Goal: Information Seeking & Learning: Learn about a topic

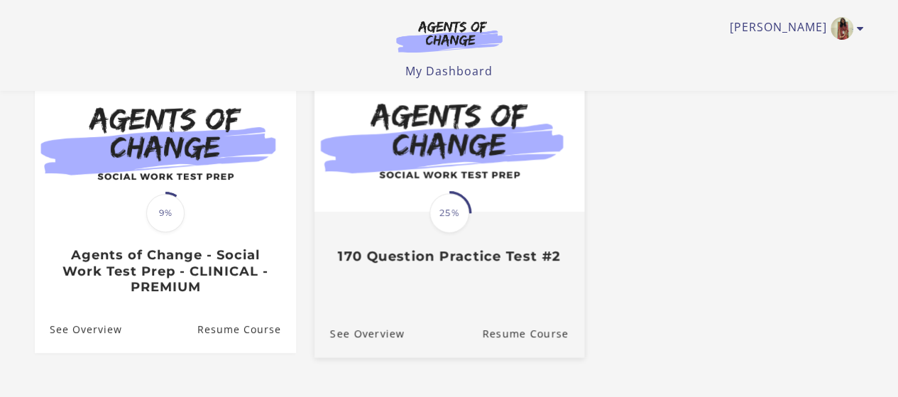
scroll to position [146, 0]
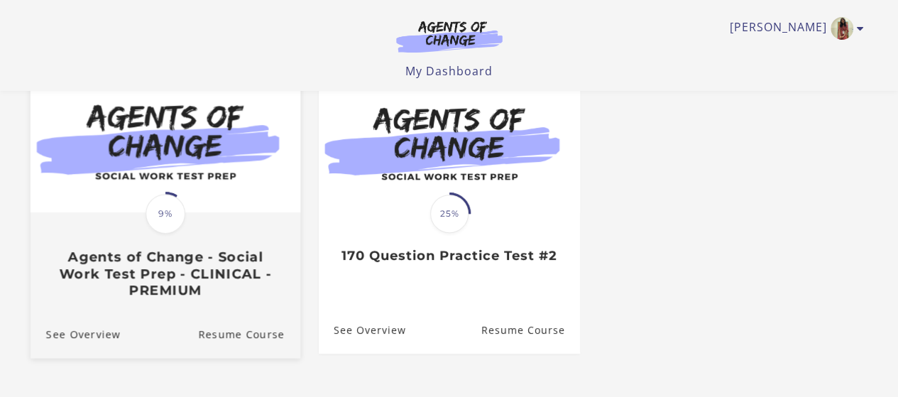
click at [229, 275] on h3 "Agents of Change - Social Work Test Prep - CLINICAL - PREMIUM" at bounding box center [164, 273] width 239 height 50
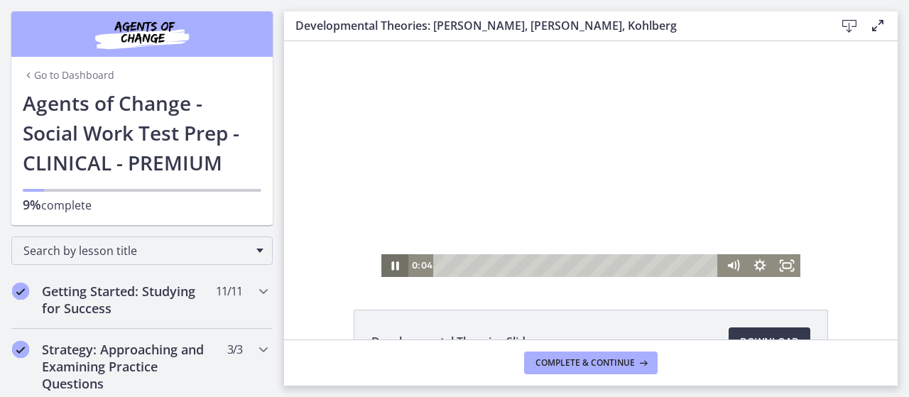
click at [385, 265] on icon "Pause" at bounding box center [394, 265] width 27 height 23
click at [385, 265] on icon "Play Video" at bounding box center [395, 265] width 27 height 23
click at [782, 270] on icon "Fullscreen" at bounding box center [786, 265] width 27 height 23
click at [781, 265] on icon "Fullscreen" at bounding box center [786, 265] width 33 height 27
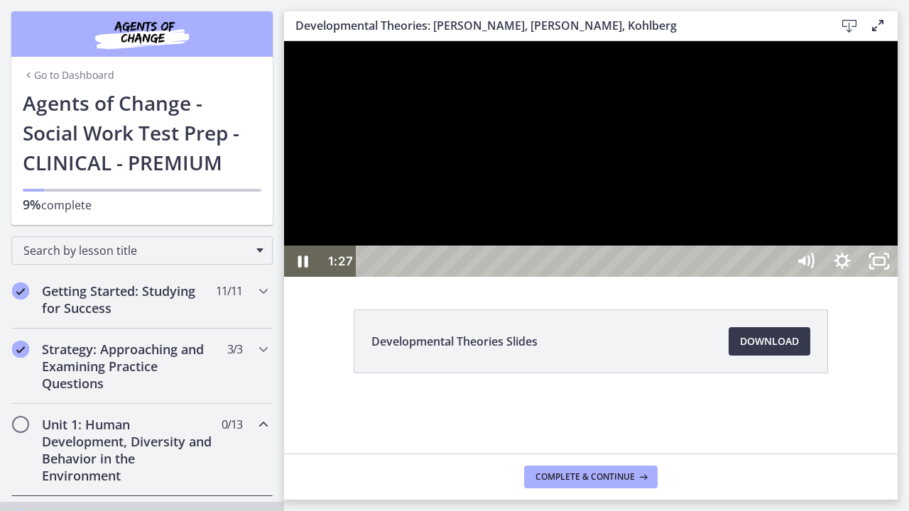
click at [897, 277] on div at bounding box center [590, 159] width 613 height 236
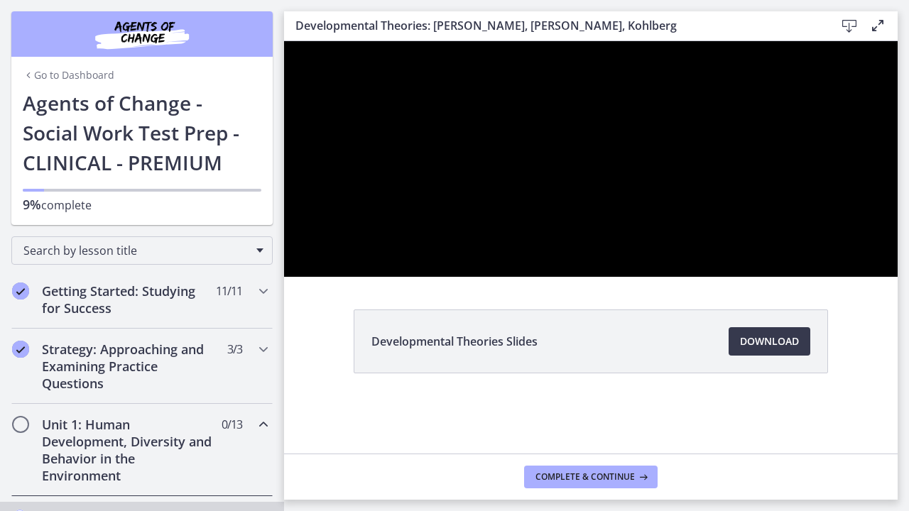
click at [284, 41] on button "Pause: crt89dfaoh5c72tgt07g.mp4" at bounding box center [284, 41] width 1 height 1
click at [284, 41] on button "Play Video: crt89dfaoh5c72tgt07g.mp4" at bounding box center [284, 41] width 1 height 1
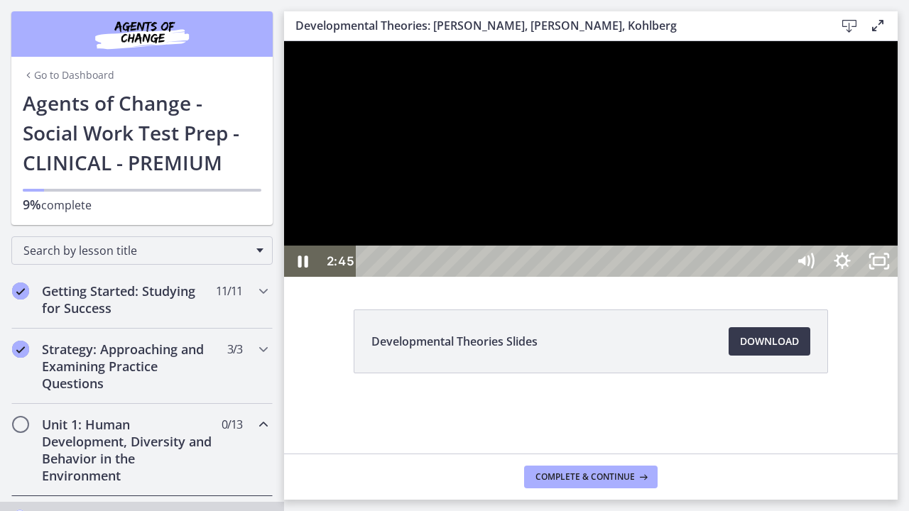
click at [897, 277] on div at bounding box center [590, 159] width 613 height 236
click at [284, 41] on button "Pause: crt89dfaoh5c72tgt07g.mp4" at bounding box center [284, 41] width 1 height 1
click at [897, 277] on div at bounding box center [590, 159] width 613 height 236
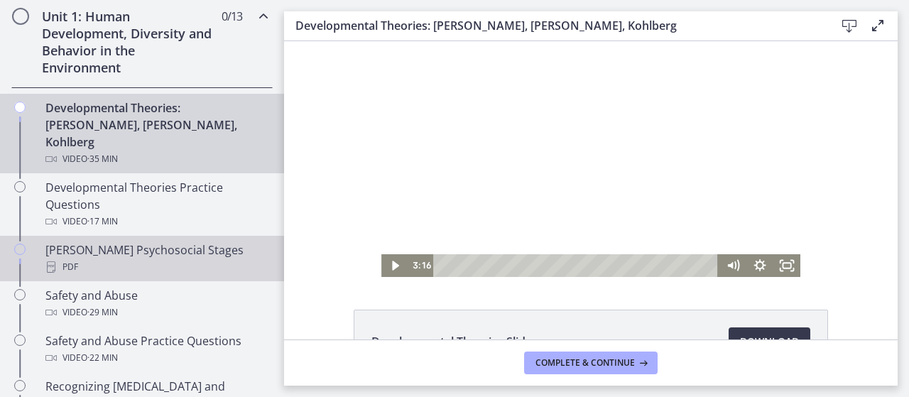
scroll to position [410, 0]
click at [192, 257] on div "PDF" at bounding box center [155, 265] width 221 height 17
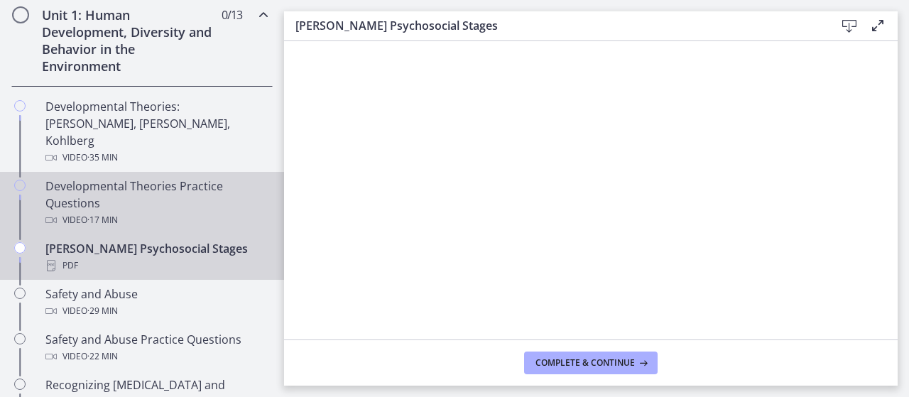
click at [160, 177] on div "Developmental Theories Practice Questions Video · 17 min" at bounding box center [155, 202] width 221 height 51
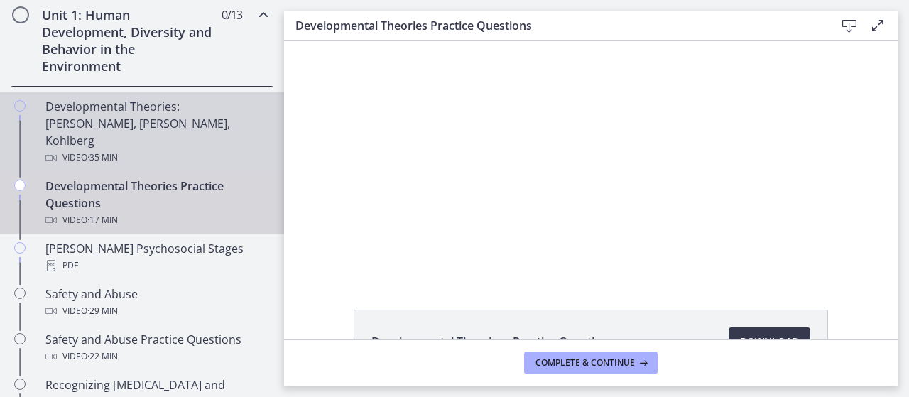
click at [65, 128] on div "Developmental Theories: Erikson, Piaget, Kohlberg Video · 35 min" at bounding box center [155, 132] width 221 height 68
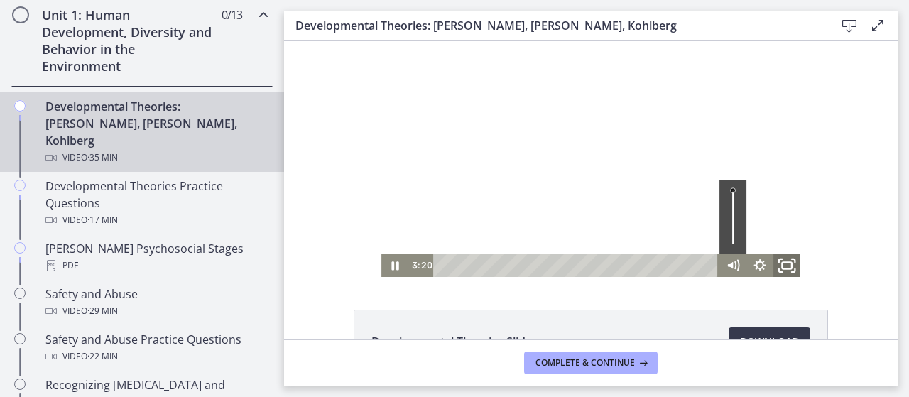
click at [783, 268] on rect "Fullscreen" at bounding box center [787, 265] width 10 height 6
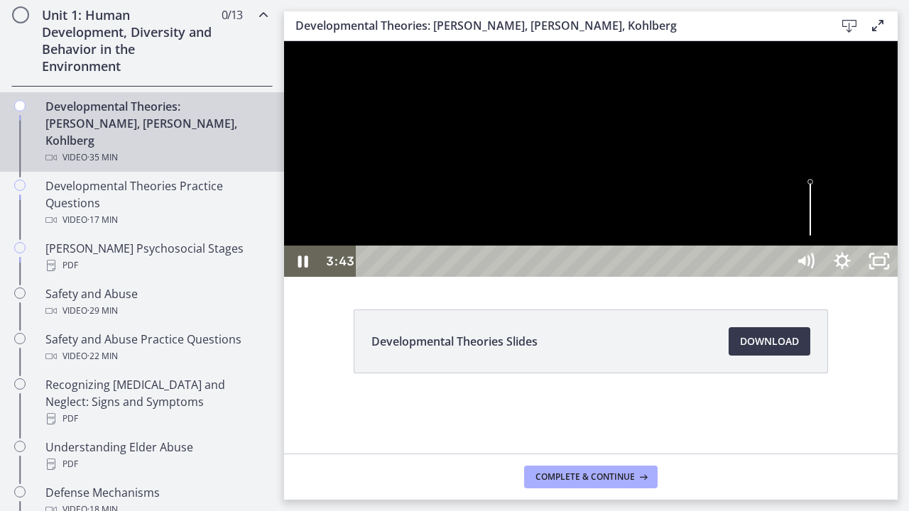
click at [724, 277] on div at bounding box center [590, 159] width 613 height 236
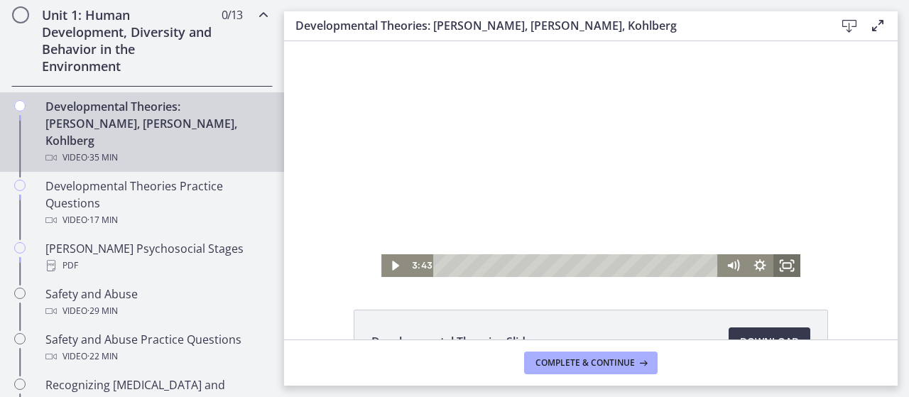
click at [794, 265] on icon "Fullscreen" at bounding box center [786, 265] width 27 height 23
click at [784, 261] on icon "Fullscreen" at bounding box center [786, 265] width 27 height 23
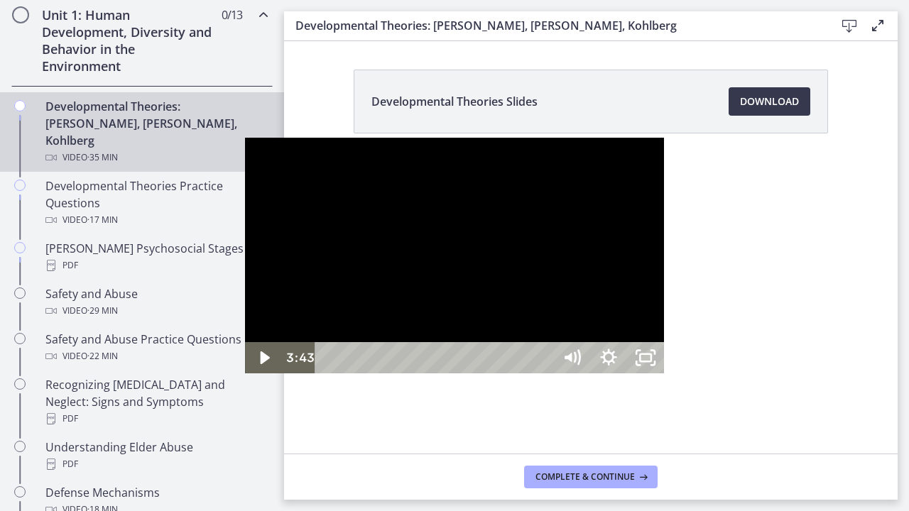
click at [417, 283] on div at bounding box center [454, 256] width 419 height 236
click at [664, 284] on div at bounding box center [454, 256] width 419 height 236
click at [664, 317] on div at bounding box center [454, 256] width 419 height 236
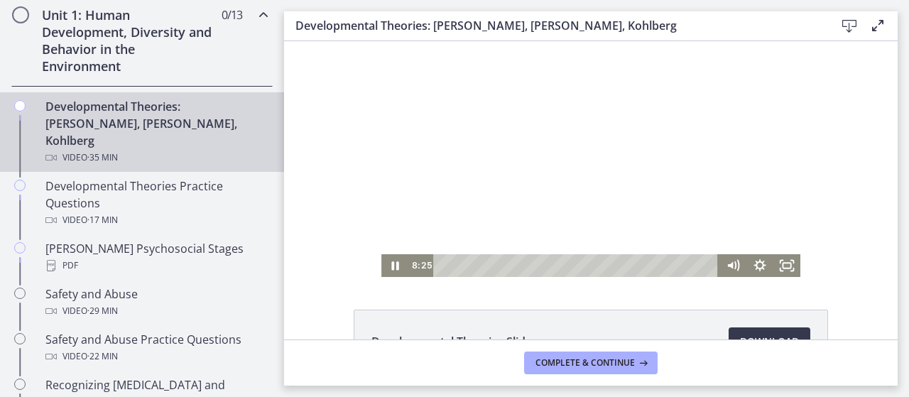
click at [552, 168] on div at bounding box center [590, 159] width 419 height 236
click at [773, 261] on icon "Fullscreen" at bounding box center [786, 265] width 27 height 23
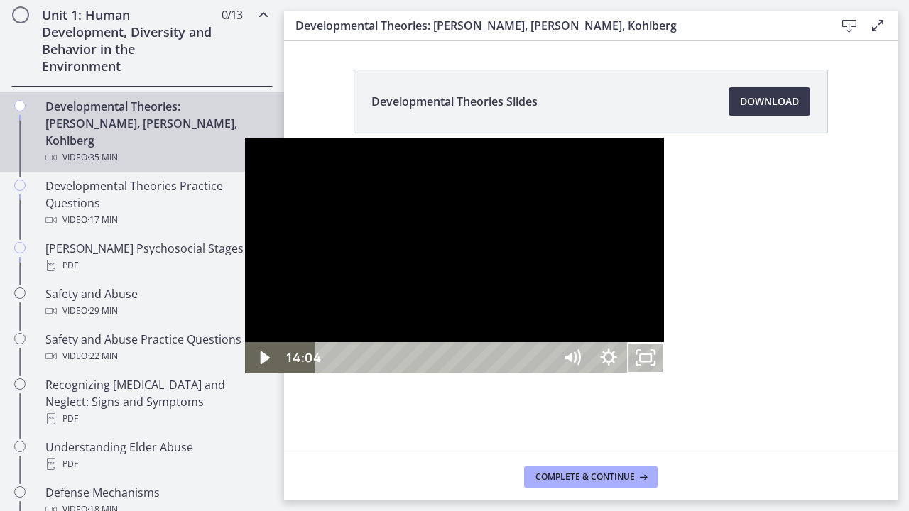
click at [627, 342] on button "Unfullscreen" at bounding box center [645, 357] width 37 height 31
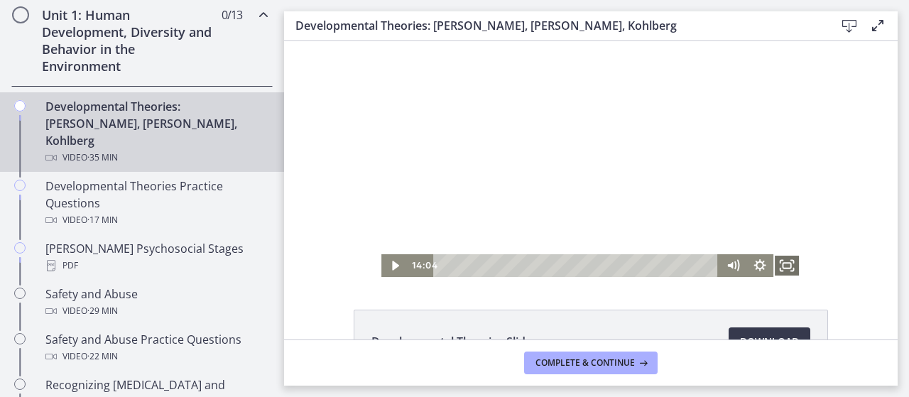
click at [778, 268] on icon "Fullscreen" at bounding box center [786, 265] width 27 height 23
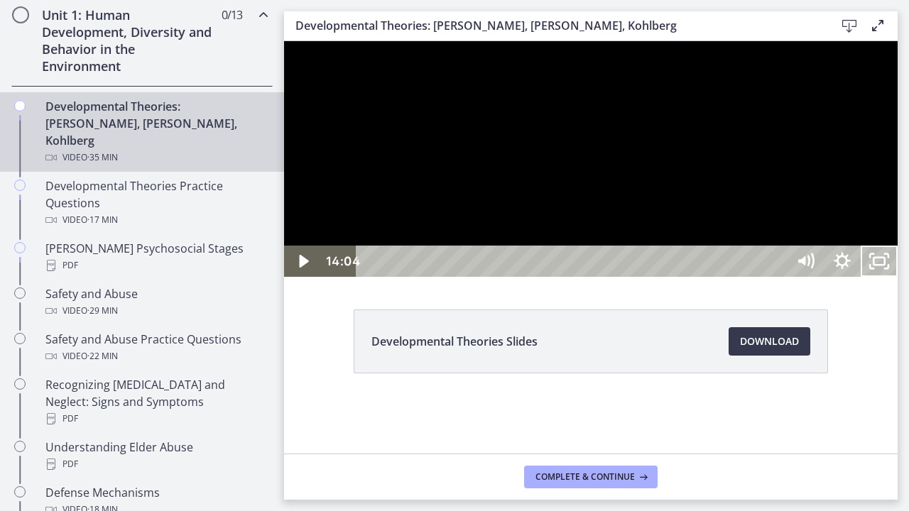
click at [897, 277] on div at bounding box center [590, 159] width 613 height 236
click at [897, 183] on div at bounding box center [590, 159] width 613 height 236
click at [872, 153] on div at bounding box center [590, 159] width 613 height 236
click at [741, 246] on div at bounding box center [590, 159] width 613 height 236
